Goal: Communication & Community: Share content

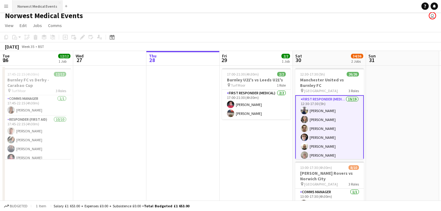
scroll to position [104, 0]
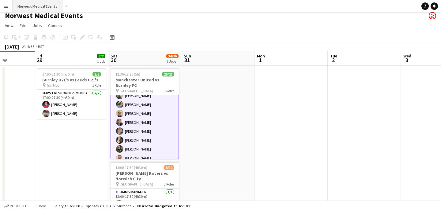
click at [38, 7] on button "Norwest Medical Events Close" at bounding box center [38, 6] width 50 height 12
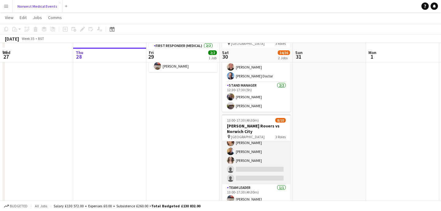
scroll to position [56, 0]
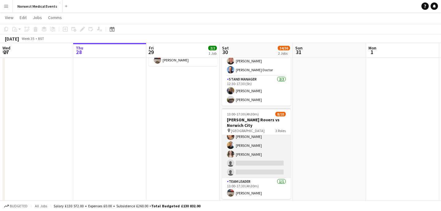
click at [260, 152] on app-card-role "Responder (First Aid) 2A [DATE] 13:00-17:30 (4h30m) [PERSON_NAME] [PERSON_NAME]…" at bounding box center [256, 136] width 69 height 83
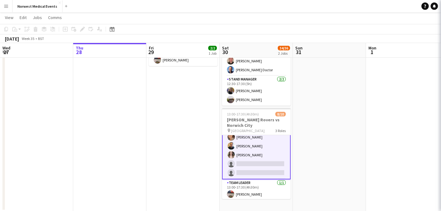
scroll to position [62, 0]
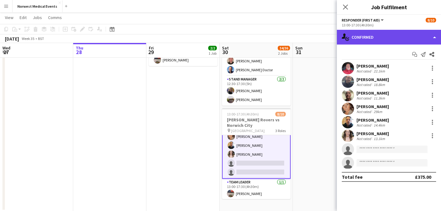
click at [395, 35] on div "single-neutral-actions-check-2 Confirmed" at bounding box center [389, 37] width 104 height 15
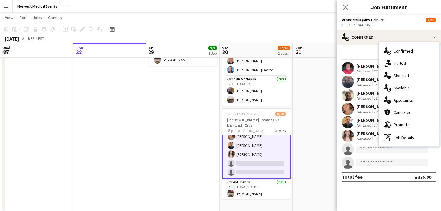
click at [404, 103] on div "single-neutral-actions-information Applicants" at bounding box center [409, 100] width 61 height 12
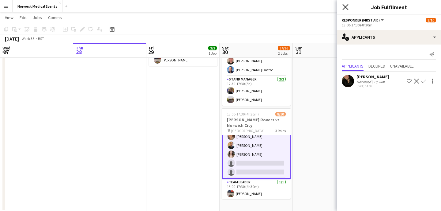
click at [345, 8] on icon at bounding box center [346, 7] width 6 height 6
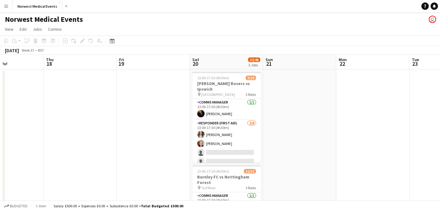
scroll to position [0, 279]
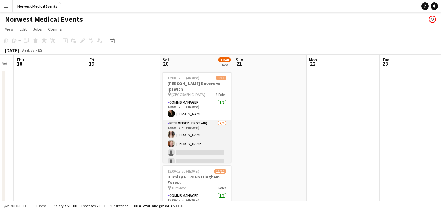
click at [212, 141] on app-card-role "Responder (First Aid) [DATE] 13:00-17:30 (4h30m) [PERSON_NAME] [PERSON_NAME] si…" at bounding box center [197, 161] width 69 height 83
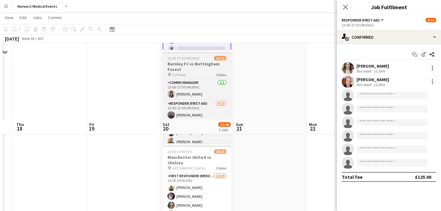
scroll to position [188, 0]
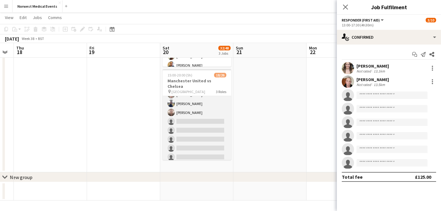
click at [209, 116] on app-card-role "First Responder (Medical) [DATE] 15:00-20:00 (5h) [PERSON_NAME] [PERSON_NAME] […" at bounding box center [197, 90] width 69 height 181
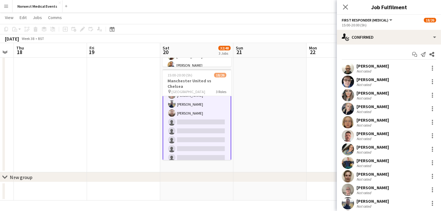
scroll to position [97, 0]
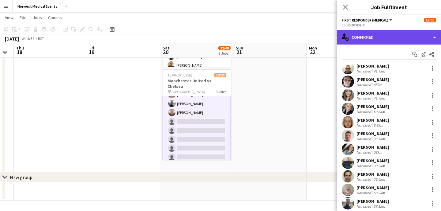
click at [389, 37] on div "single-neutral-actions-check-2 Confirmed" at bounding box center [389, 37] width 104 height 15
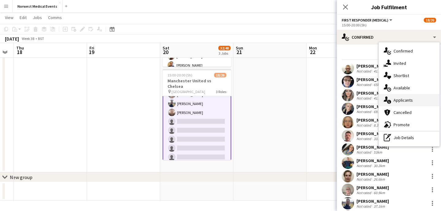
click at [414, 102] on div "single-neutral-actions-information Applicants" at bounding box center [409, 100] width 61 height 12
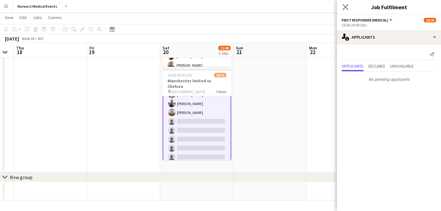
click at [347, 10] on app-icon "Close pop-in" at bounding box center [345, 7] width 9 height 9
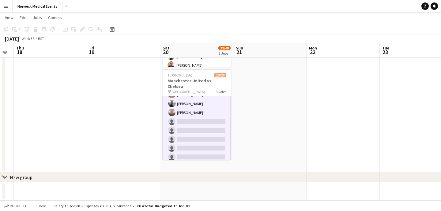
scroll to position [198, 0]
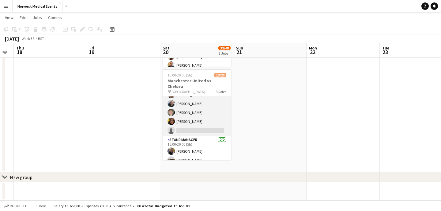
click at [210, 118] on app-card-role "Senior Responder (FREC 4 or Above) 2A [DATE] 15:00-20:00 (5h) [PERSON_NAME] [PE…" at bounding box center [197, 108] width 69 height 56
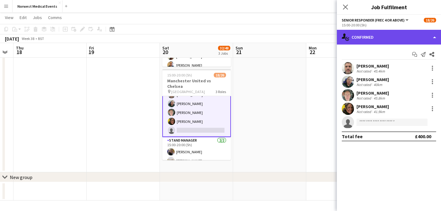
click at [379, 39] on div "single-neutral-actions-check-2 Confirmed" at bounding box center [389, 37] width 104 height 15
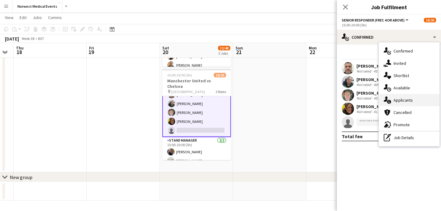
click at [410, 99] on div "single-neutral-actions-information Applicants" at bounding box center [409, 100] width 61 height 12
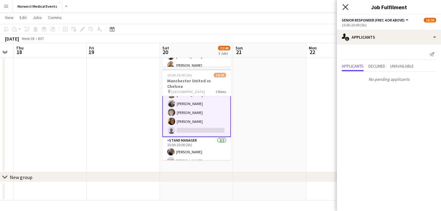
click at [344, 6] on icon "Close pop-in" at bounding box center [346, 7] width 6 height 6
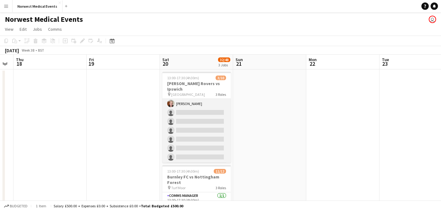
scroll to position [55, 0]
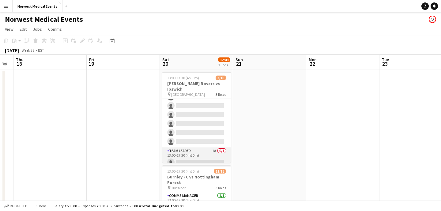
click at [200, 147] on app-card-role "Team Leader 1A 0/1 13:00-17:30 (4h30m) single-neutral-actions" at bounding box center [196, 157] width 69 height 21
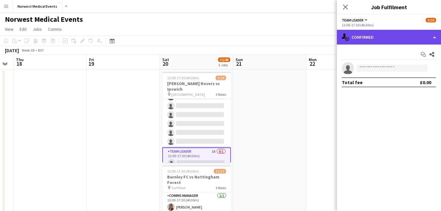
click at [375, 37] on div "single-neutral-actions-check-2 Confirmed" at bounding box center [389, 37] width 104 height 15
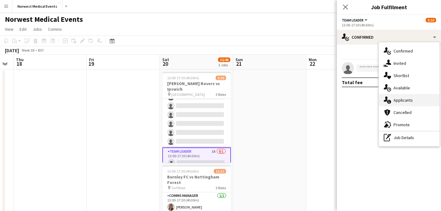
click at [404, 103] on div "single-neutral-actions-information Applicants" at bounding box center [409, 100] width 61 height 12
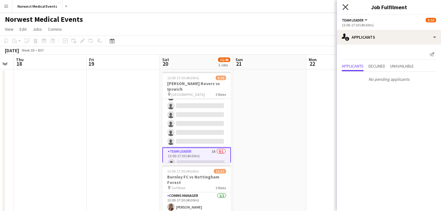
click at [346, 5] on icon "Close pop-in" at bounding box center [346, 7] width 6 height 6
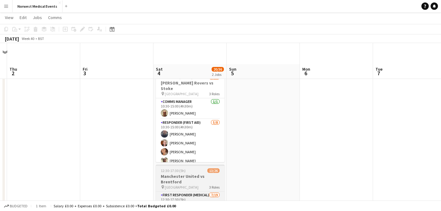
scroll to position [101, 0]
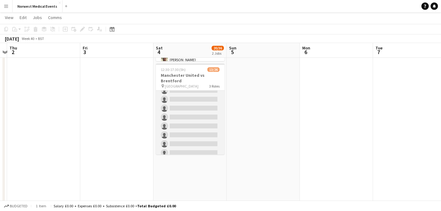
click at [200, 117] on app-card-role "First Responder (Medical) [DATE] 12:30-17:30 (5h) [PERSON_NAME] [PERSON_NAME] […" at bounding box center [190, 94] width 69 height 181
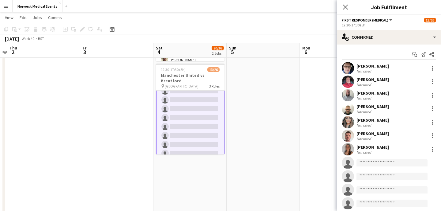
scroll to position [87, 0]
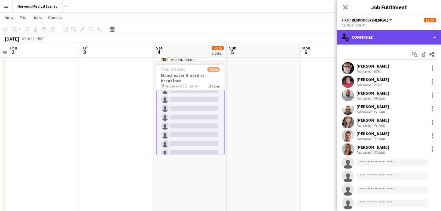
click at [398, 36] on div "single-neutral-actions-check-2 Confirmed" at bounding box center [389, 37] width 104 height 15
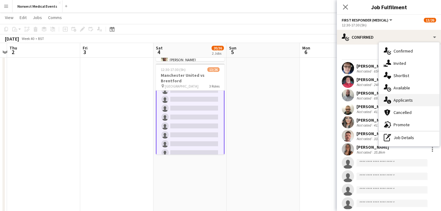
click at [418, 98] on div "single-neutral-actions-information Applicants" at bounding box center [409, 100] width 61 height 12
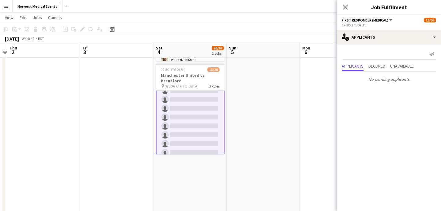
click at [345, 5] on icon "Close pop-in" at bounding box center [345, 7] width 5 height 5
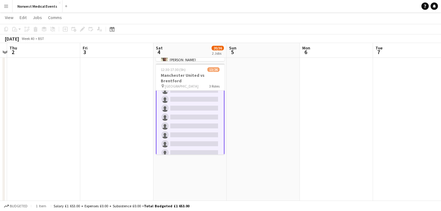
scroll to position [0, 0]
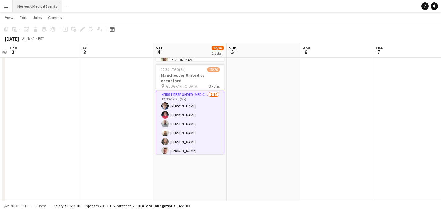
click at [29, 4] on button "Norwest Medical Events Close" at bounding box center [38, 6] width 50 height 12
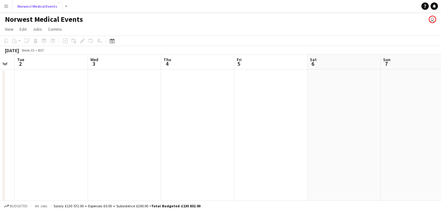
scroll to position [0, 222]
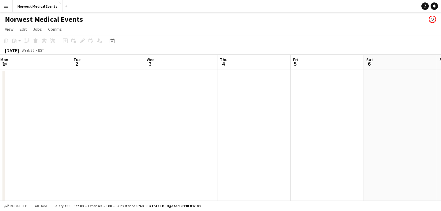
click at [314, 89] on app-date-cell at bounding box center [327, 168] width 73 height 199
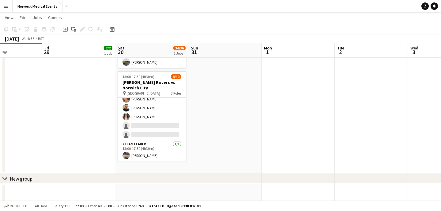
scroll to position [95, 0]
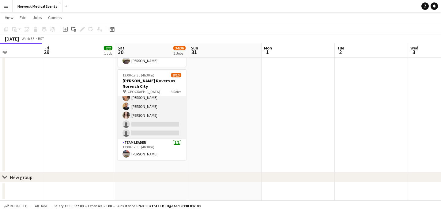
click at [153, 111] on app-card-role "Responder (First Aid) 2A [DATE] 13:00-17:30 (4h30m) [PERSON_NAME] [PERSON_NAME]…" at bounding box center [152, 97] width 69 height 83
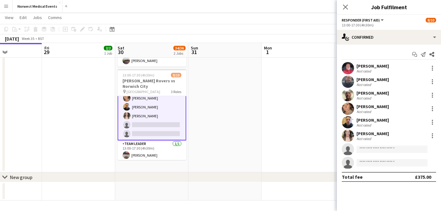
scroll to position [62, 0]
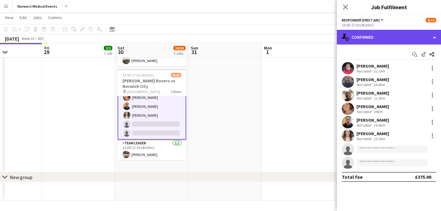
click at [397, 37] on div "single-neutral-actions-check-2 Confirmed" at bounding box center [389, 37] width 104 height 15
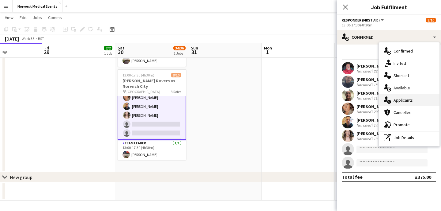
click at [407, 98] on div "single-neutral-actions-information Applicants" at bounding box center [409, 100] width 61 height 12
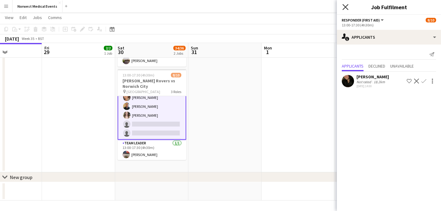
click at [345, 5] on icon "Close pop-in" at bounding box center [346, 7] width 6 height 6
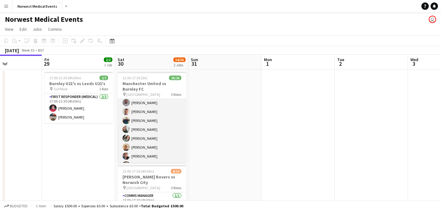
scroll to position [105, 0]
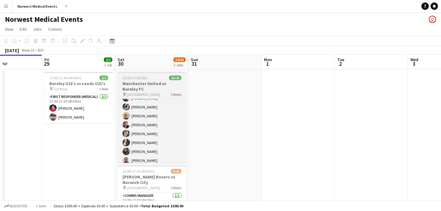
click at [157, 77] on div "12:30-17:30 (5h) 26/26" at bounding box center [152, 77] width 69 height 5
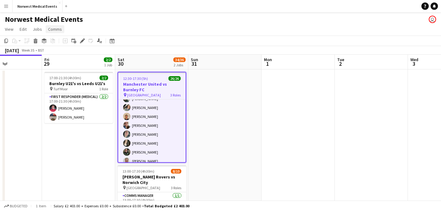
click at [56, 29] on span "Comms" at bounding box center [55, 29] width 14 height 6
click at [71, 44] on span "Notify confirmed crew" at bounding box center [70, 43] width 41 height 6
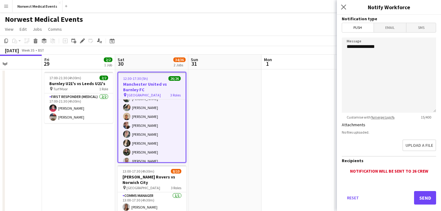
click at [395, 30] on span "Email" at bounding box center [390, 27] width 32 height 9
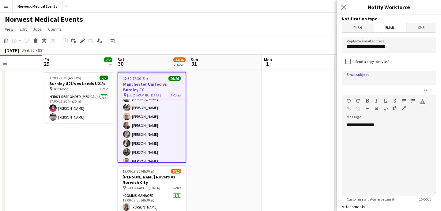
click at [381, 80] on input at bounding box center [389, 78] width 94 height 15
type input "**********"
click at [369, 131] on div "**********" at bounding box center [389, 159] width 94 height 74
click at [399, 80] on input "**********" at bounding box center [389, 78] width 94 height 15
type input "**********"
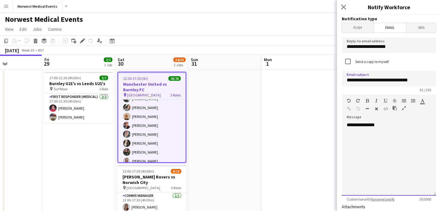
click at [365, 136] on div at bounding box center [389, 137] width 85 height 6
click at [419, 144] on div "**********" at bounding box center [389, 140] width 85 height 12
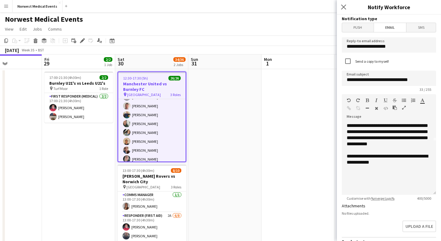
scroll to position [88, 0]
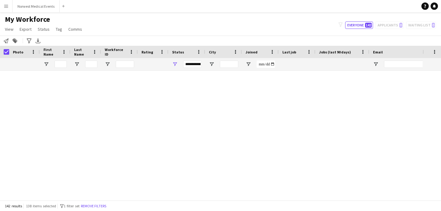
scroll to position [2277, 0]
